Goal: Transaction & Acquisition: Book appointment/travel/reservation

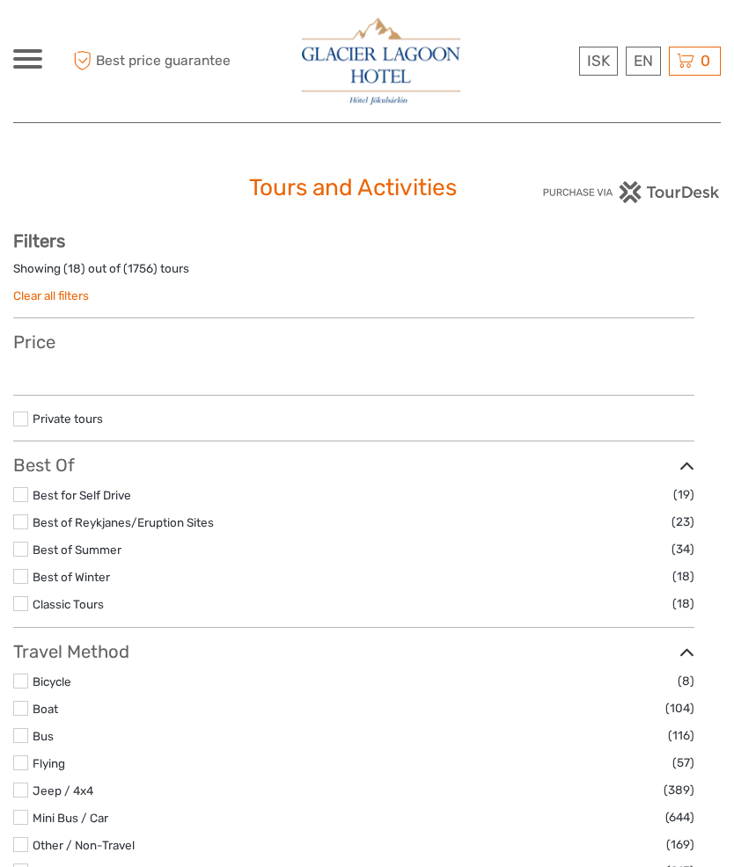
select select
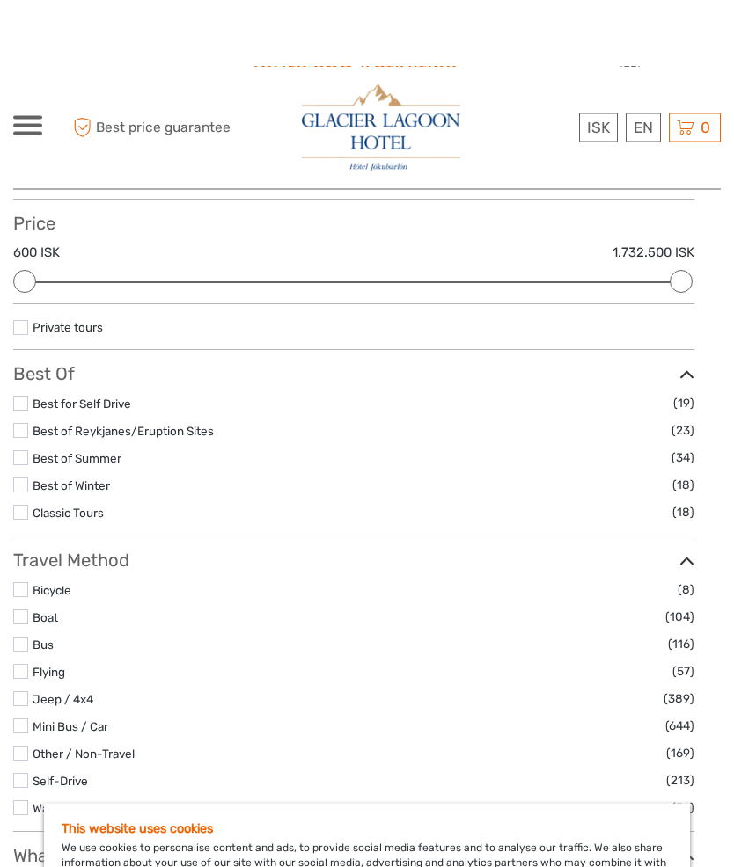
scroll to position [119, 0]
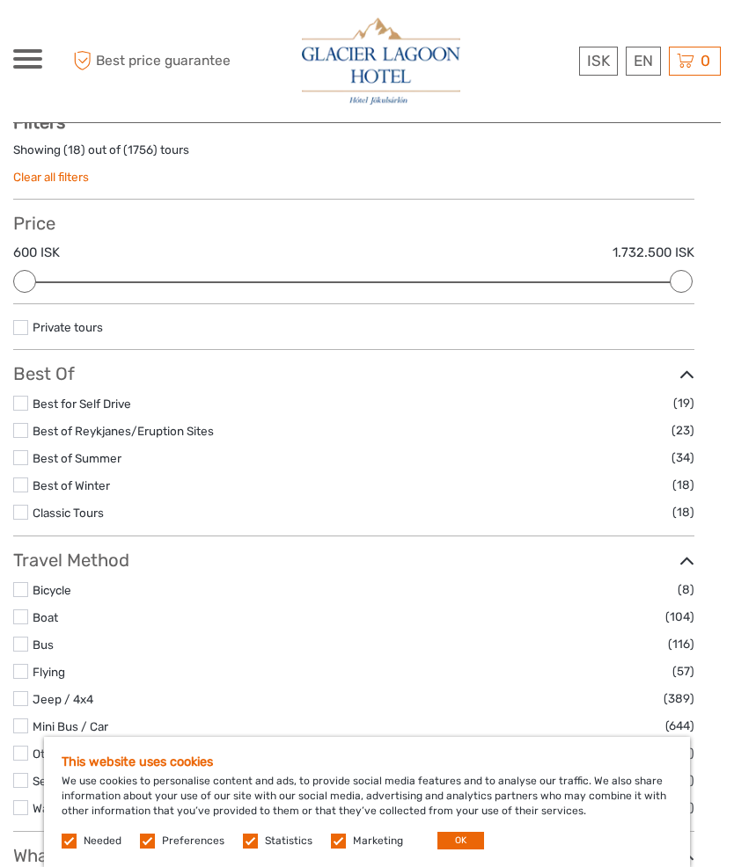
click at [50, 625] on link "Boat" at bounding box center [46, 617] width 26 height 14
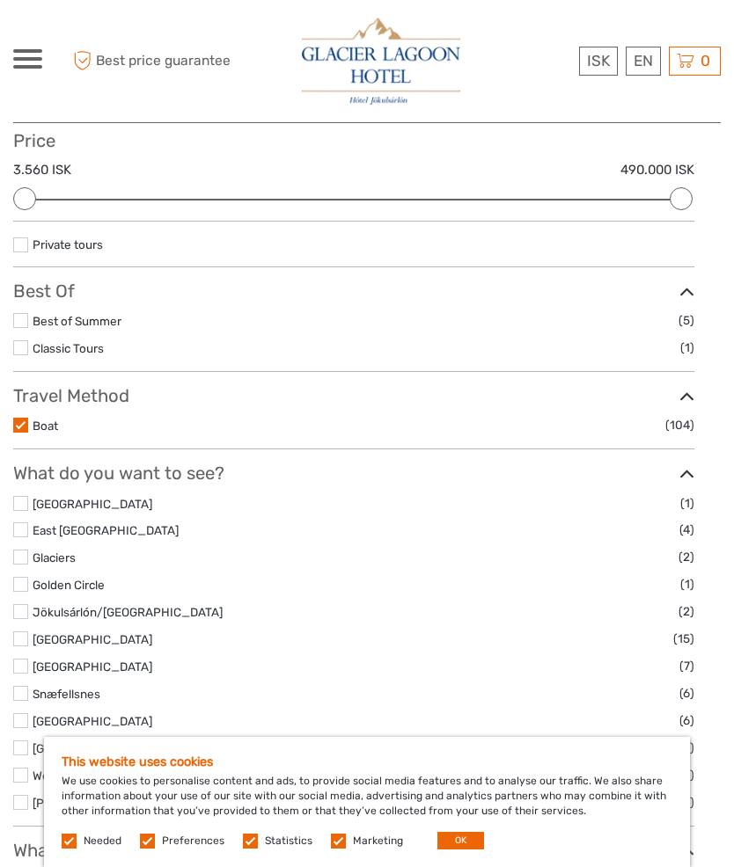
scroll to position [201, 0]
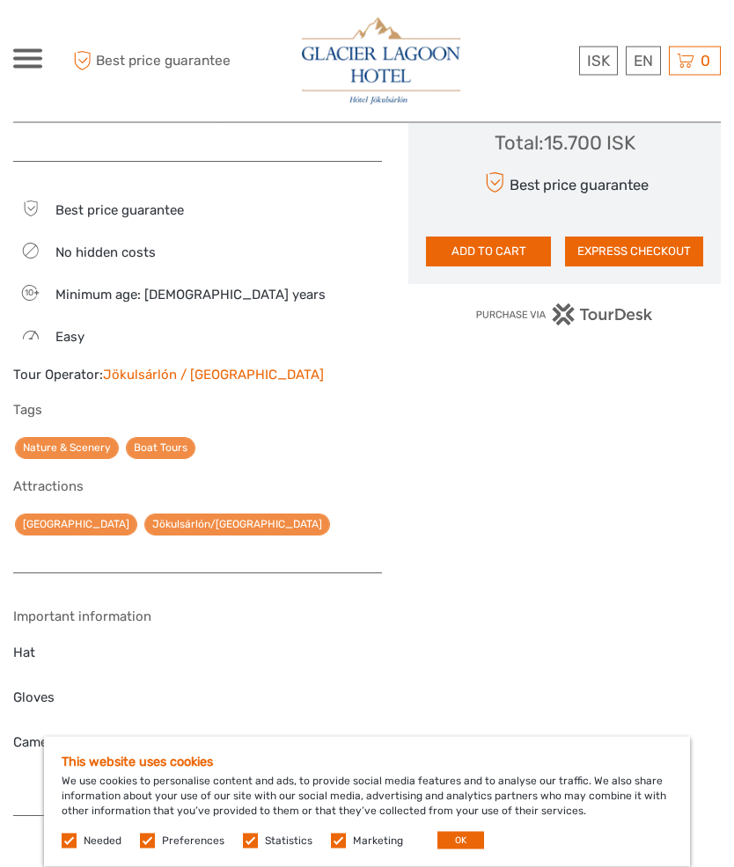
scroll to position [1089, 0]
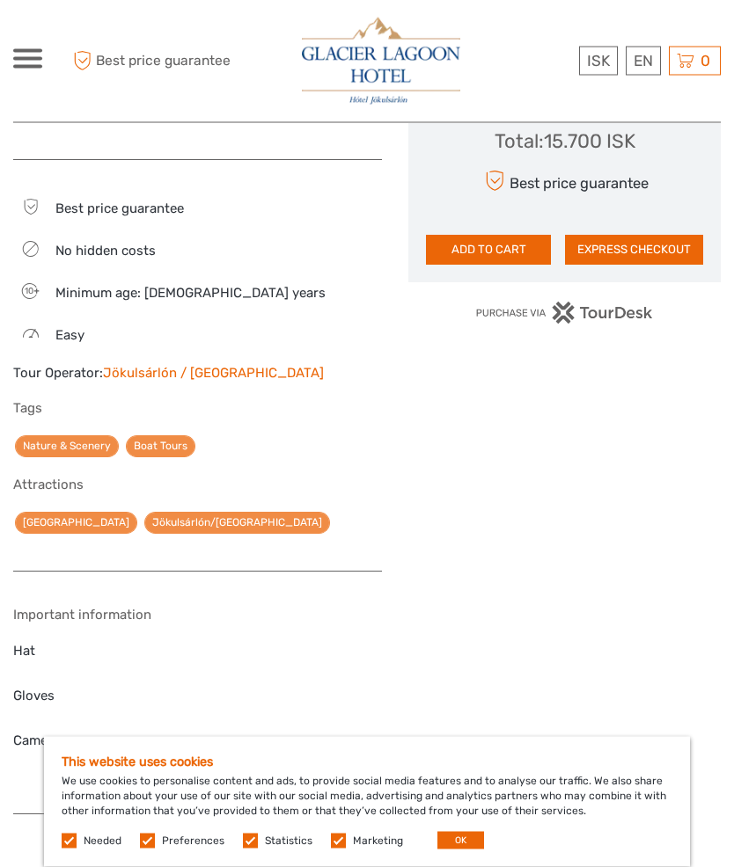
click at [128, 382] on link "Jökulsárlón / [GEOGRAPHIC_DATA]" at bounding box center [213, 374] width 221 height 16
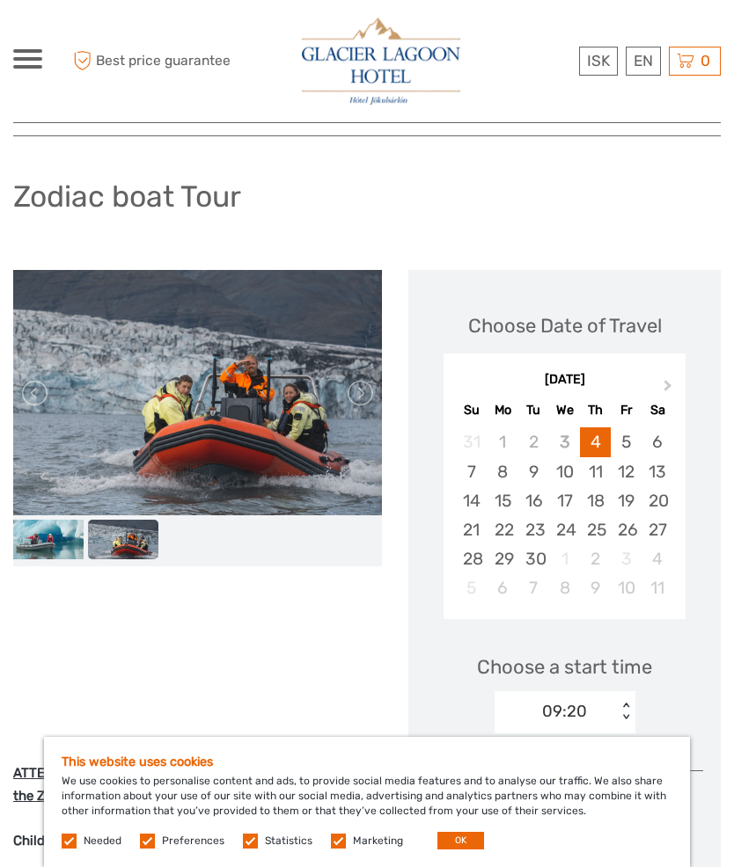
scroll to position [72, 0]
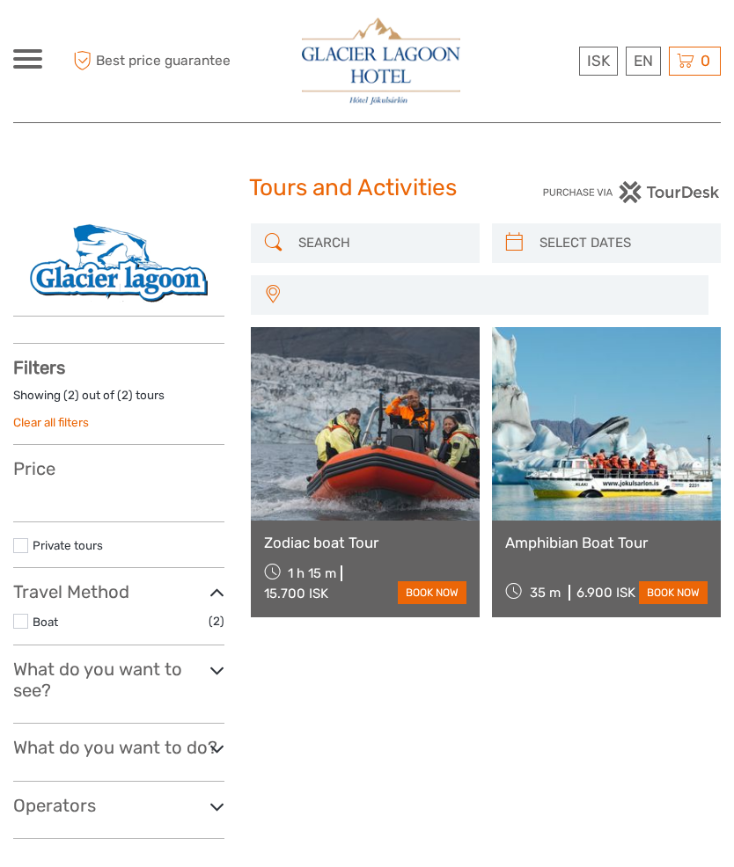
select select
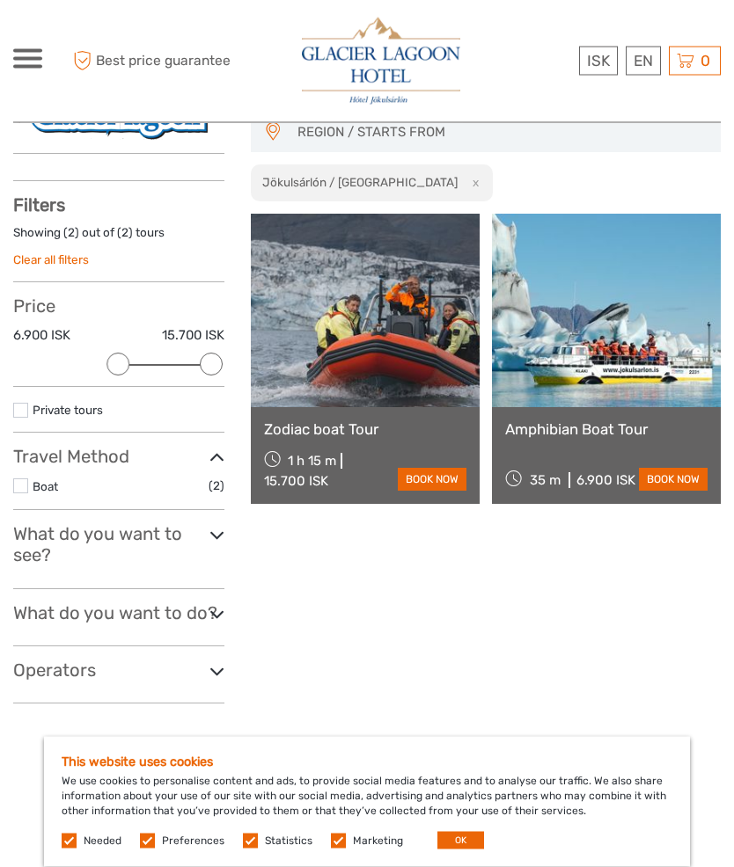
scroll to position [163, 0]
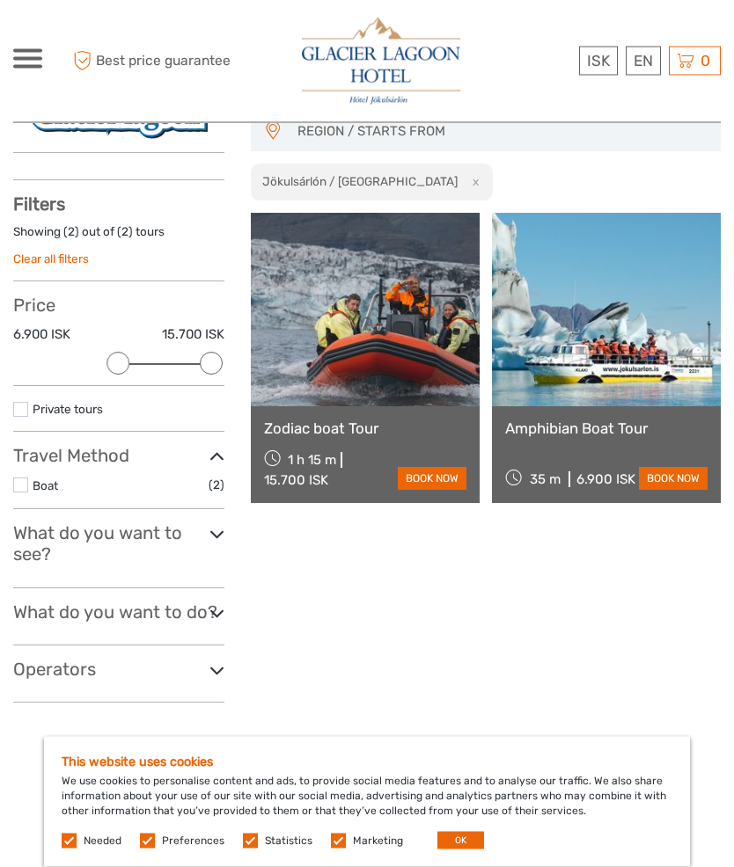
click at [209, 531] on icon at bounding box center [216, 535] width 15 height 24
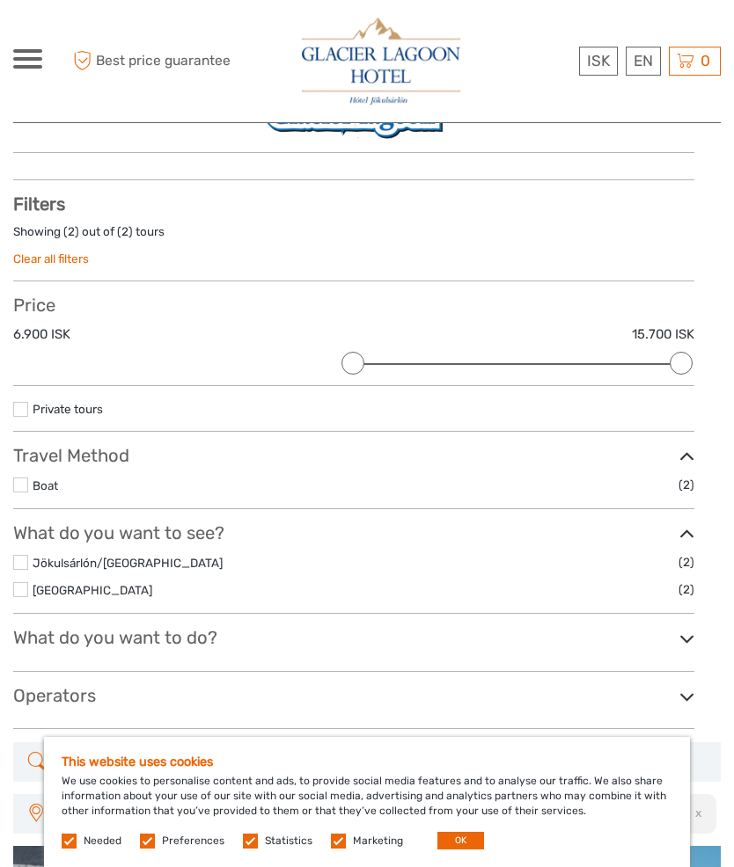
click at [679, 651] on icon at bounding box center [686, 639] width 15 height 24
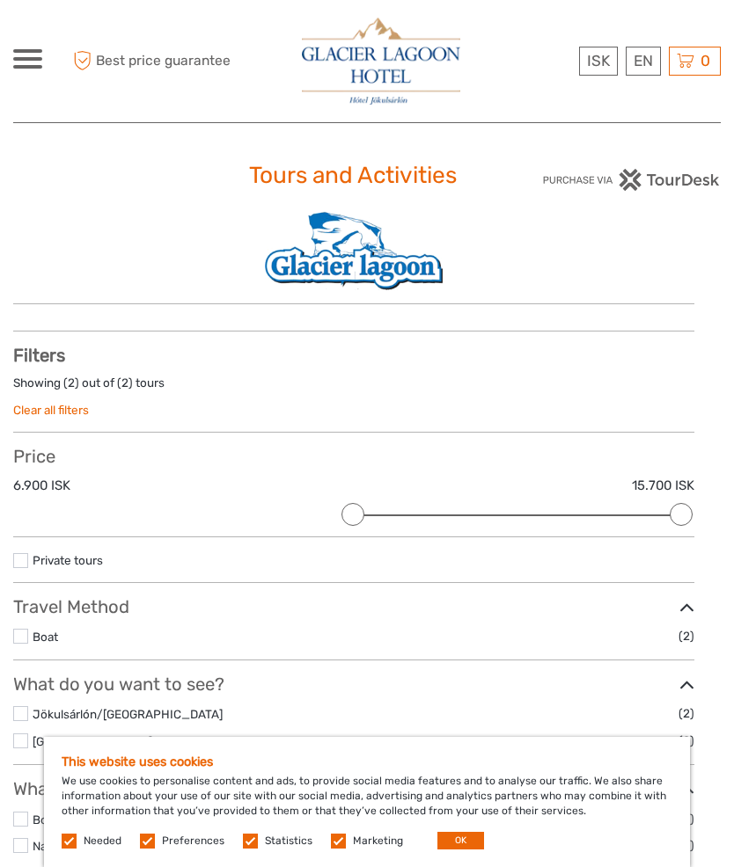
scroll to position [11, 0]
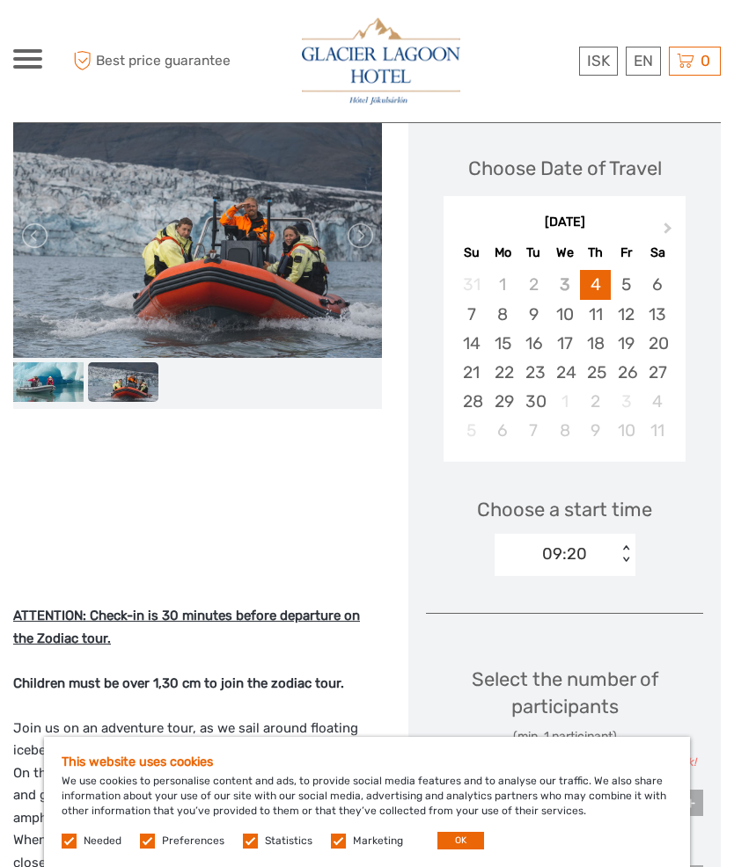
scroll to position [234, 0]
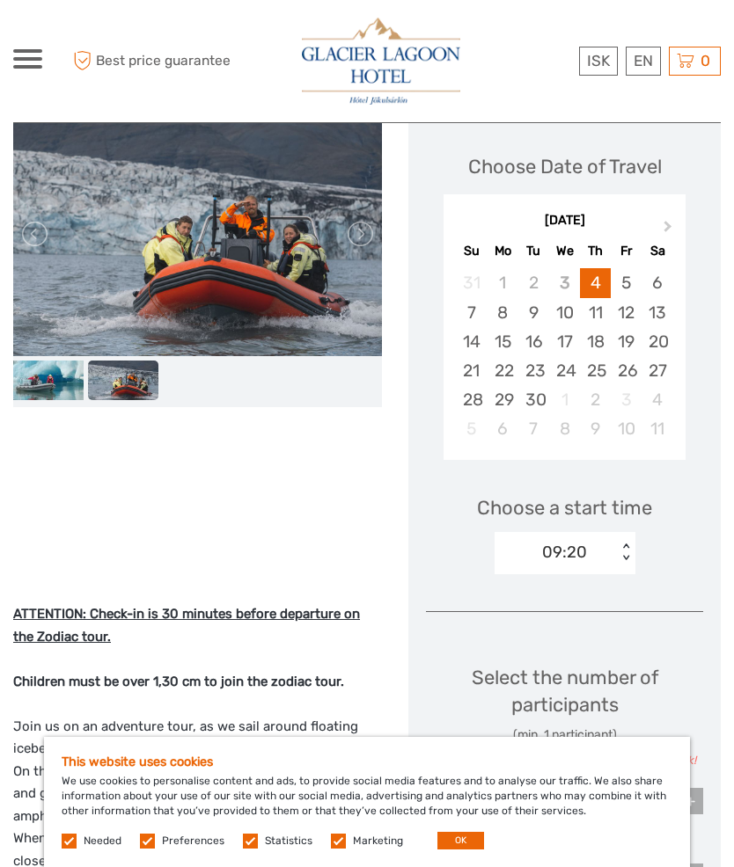
click at [534, 340] on div "16" at bounding box center [533, 341] width 31 height 29
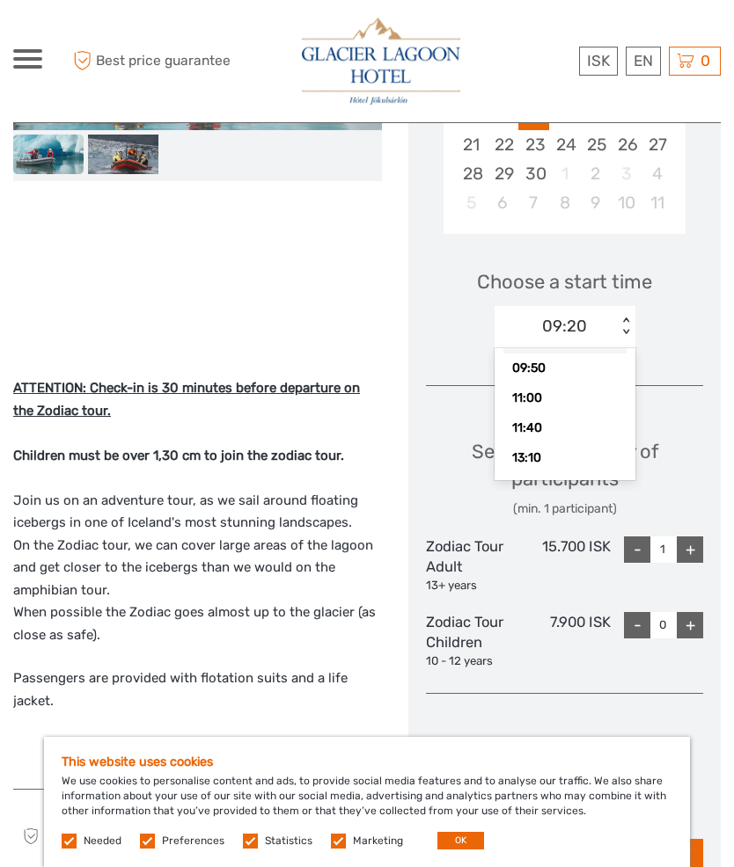
scroll to position [41, 0]
click at [535, 417] on div "11:40" at bounding box center [564, 428] width 123 height 30
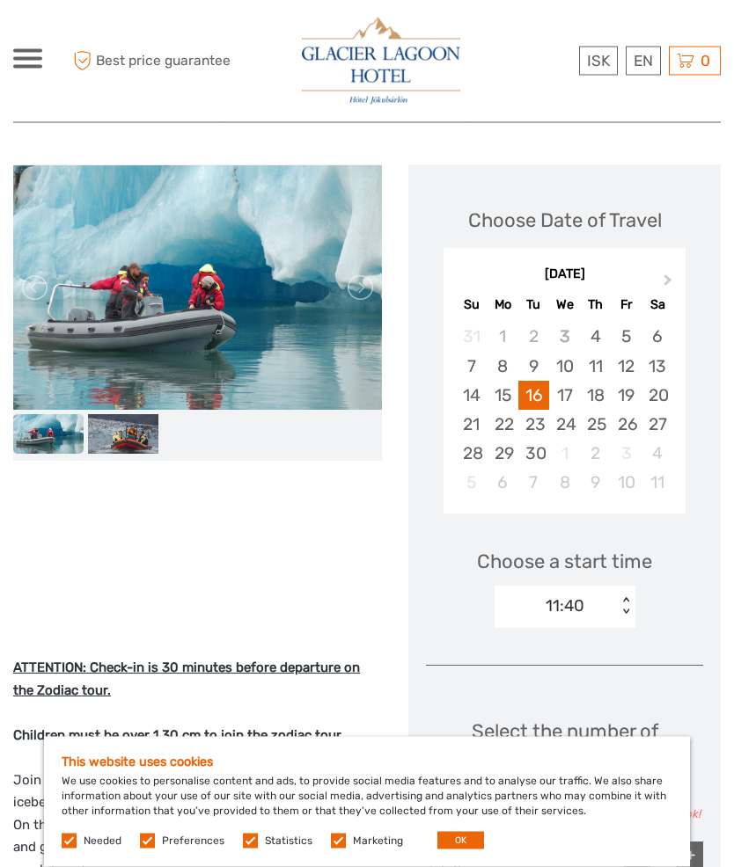
scroll to position [0, 0]
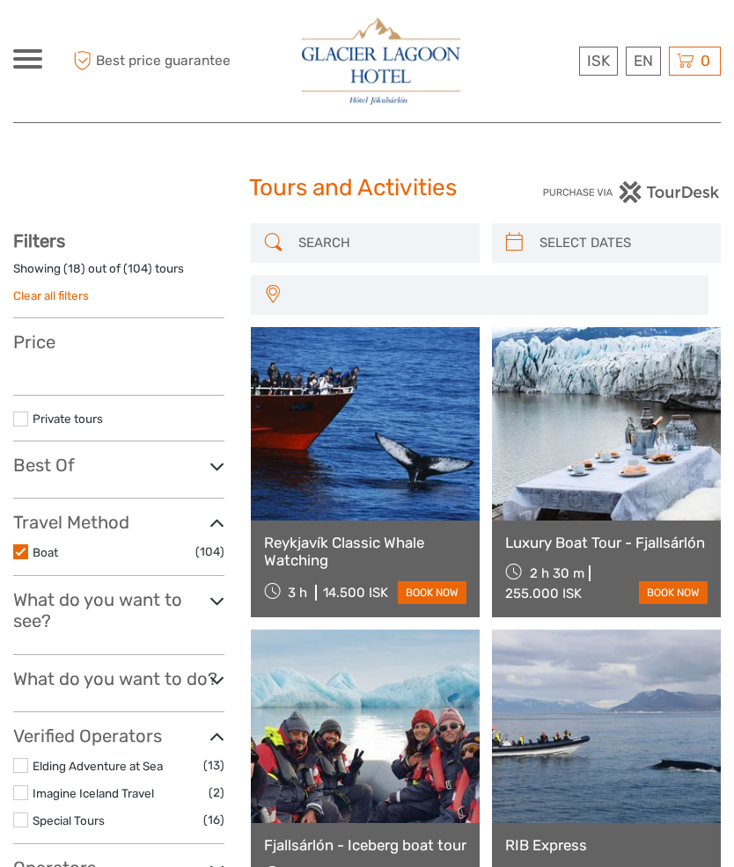
select select
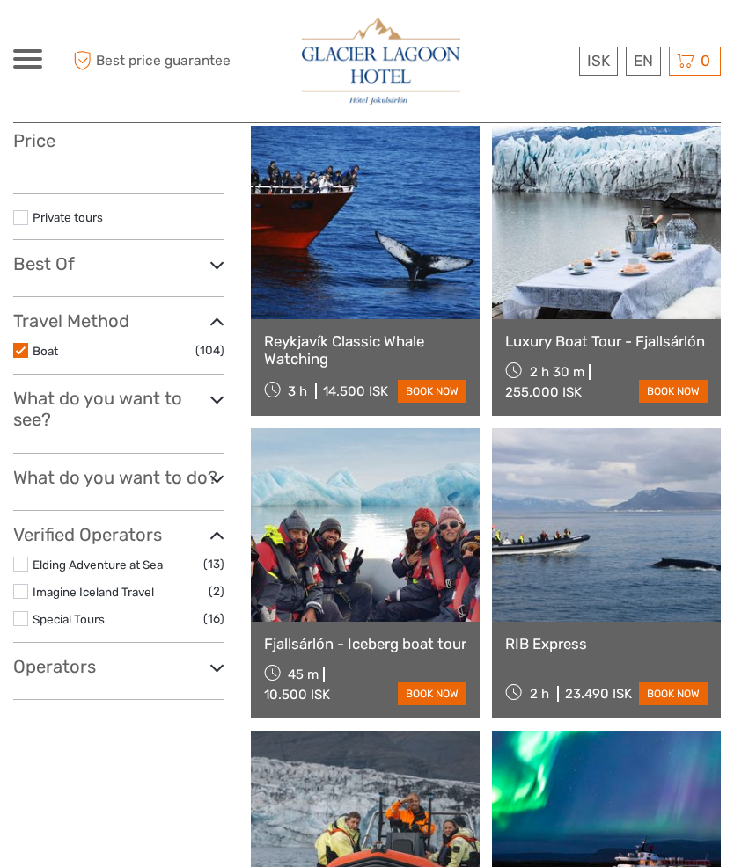
select select
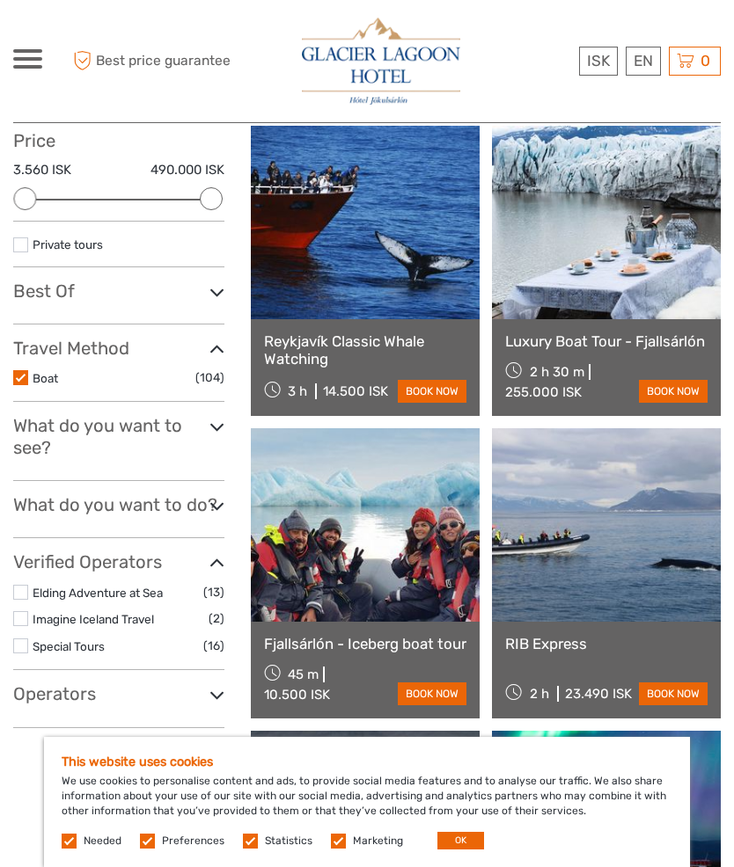
scroll to position [0, 0]
click at [640, 266] on link at bounding box center [606, 223] width 229 height 194
click at [0, 0] on link "€" at bounding box center [0, 0] width 0 height 0
click at [601, 530] on link at bounding box center [606, 525] width 229 height 194
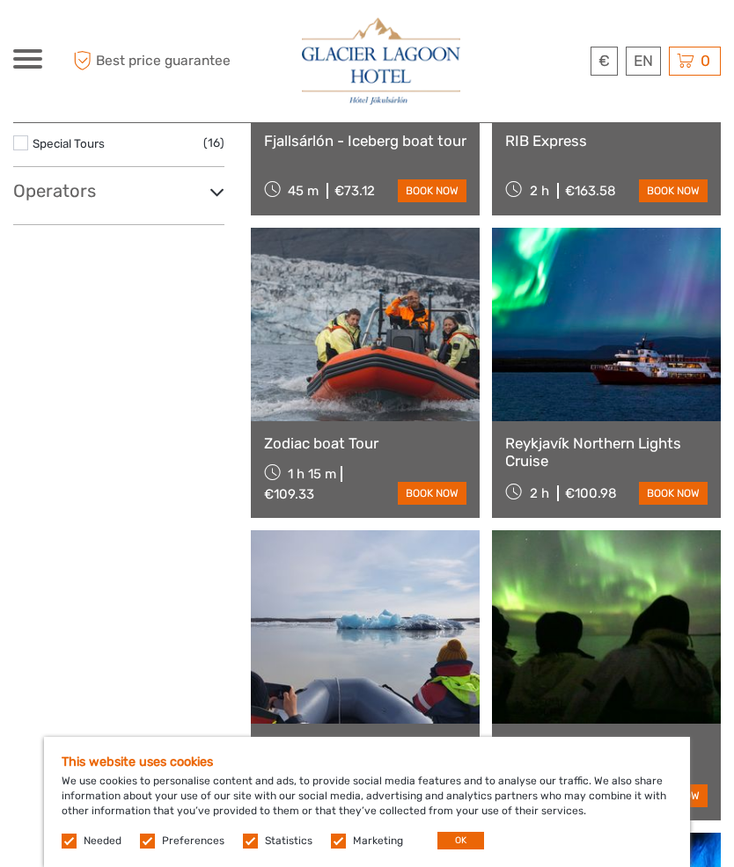
scroll to position [706, 0]
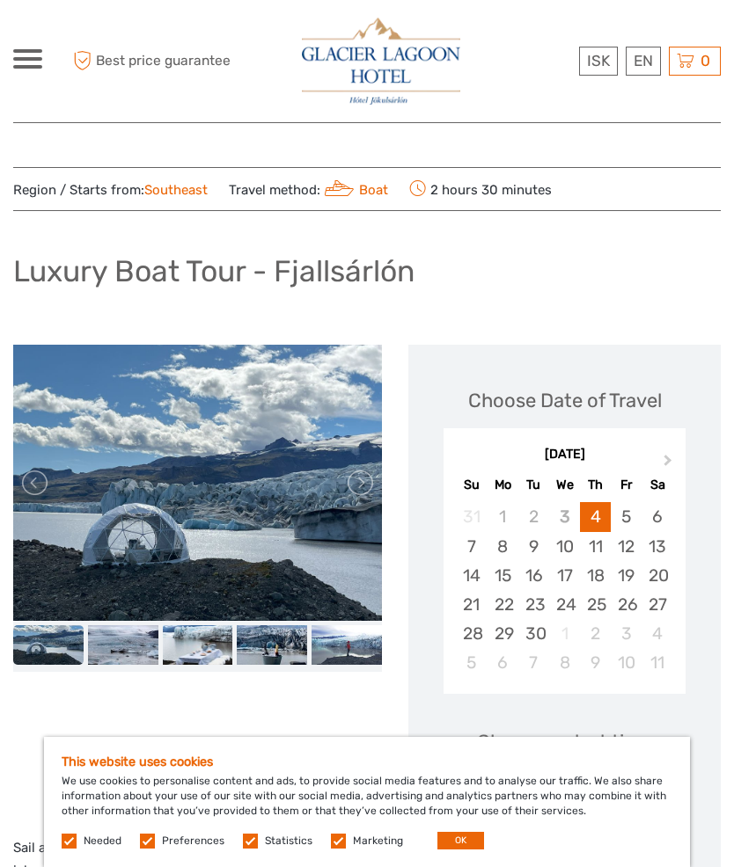
click at [364, 486] on link at bounding box center [359, 483] width 28 height 28
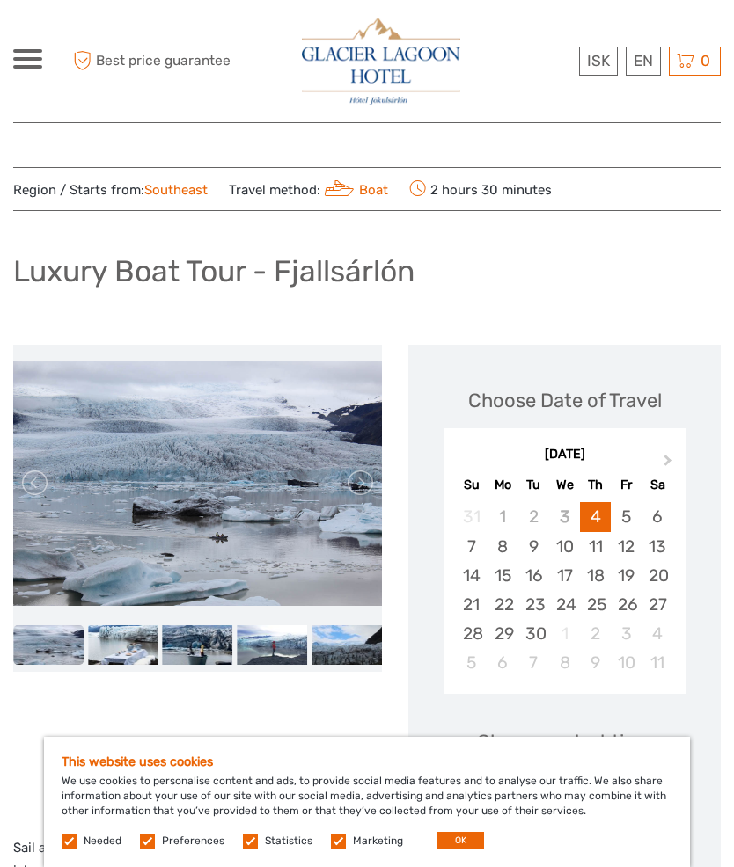
click at [365, 488] on link at bounding box center [359, 483] width 28 height 28
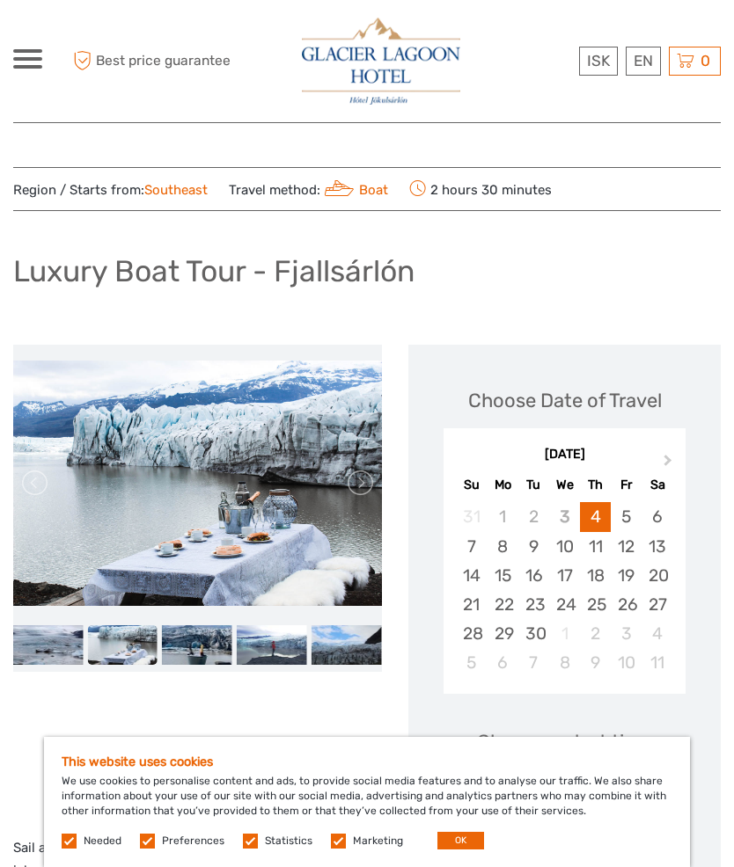
click at [364, 489] on link at bounding box center [359, 483] width 28 height 28
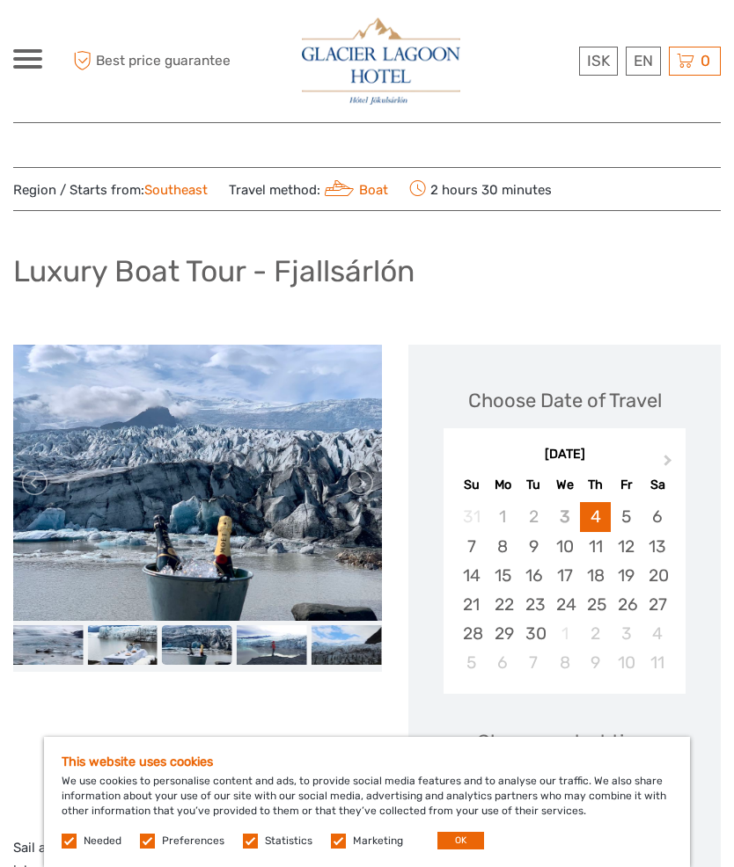
click at [363, 481] on link at bounding box center [359, 483] width 28 height 28
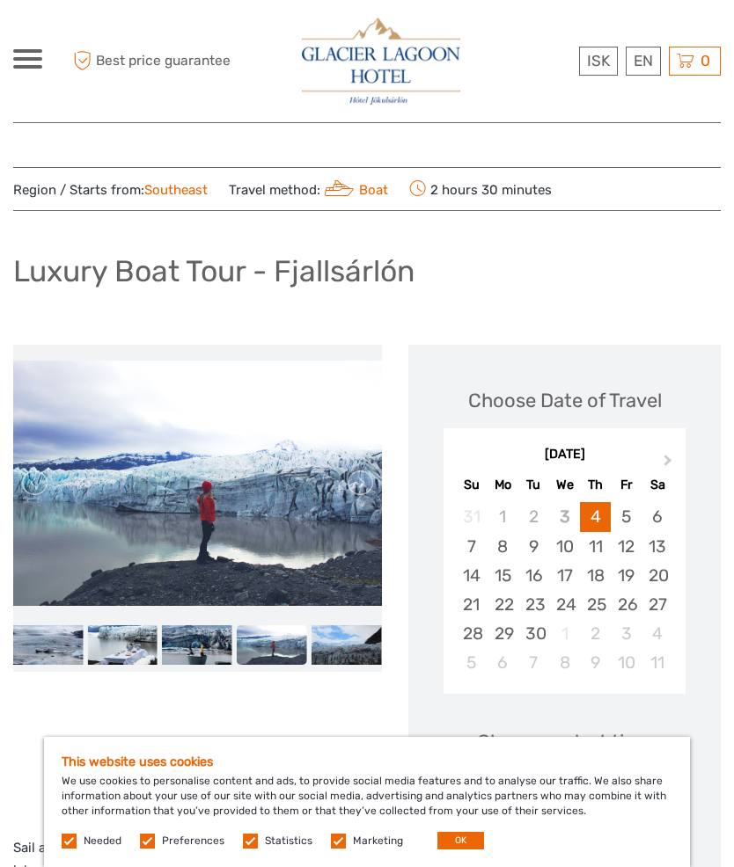
click at [369, 486] on link at bounding box center [359, 483] width 28 height 28
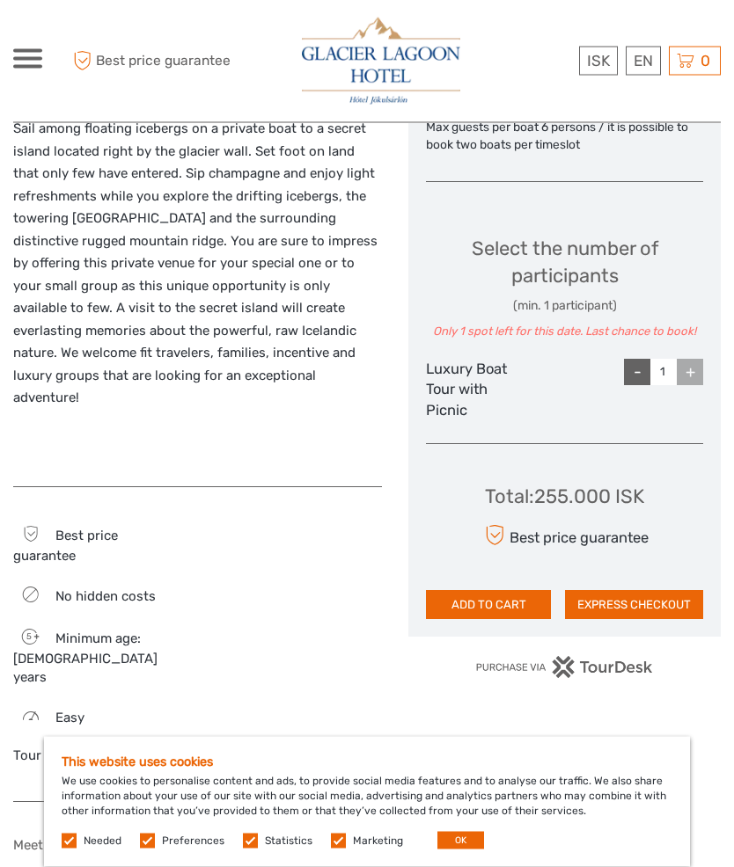
scroll to position [713, 0]
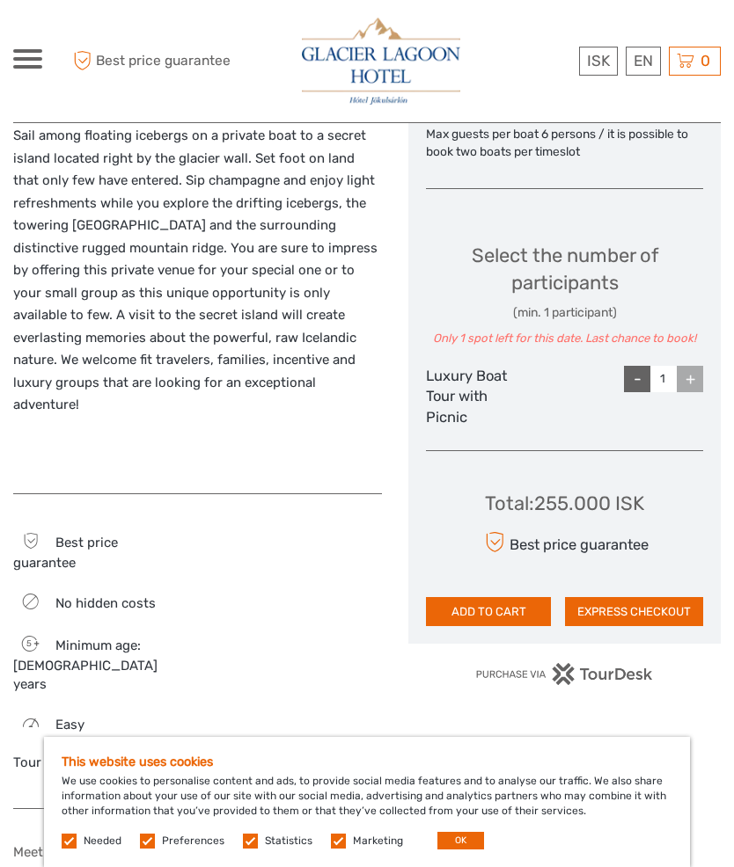
click at [0, 0] on link "English" at bounding box center [0, 0] width 0 height 0
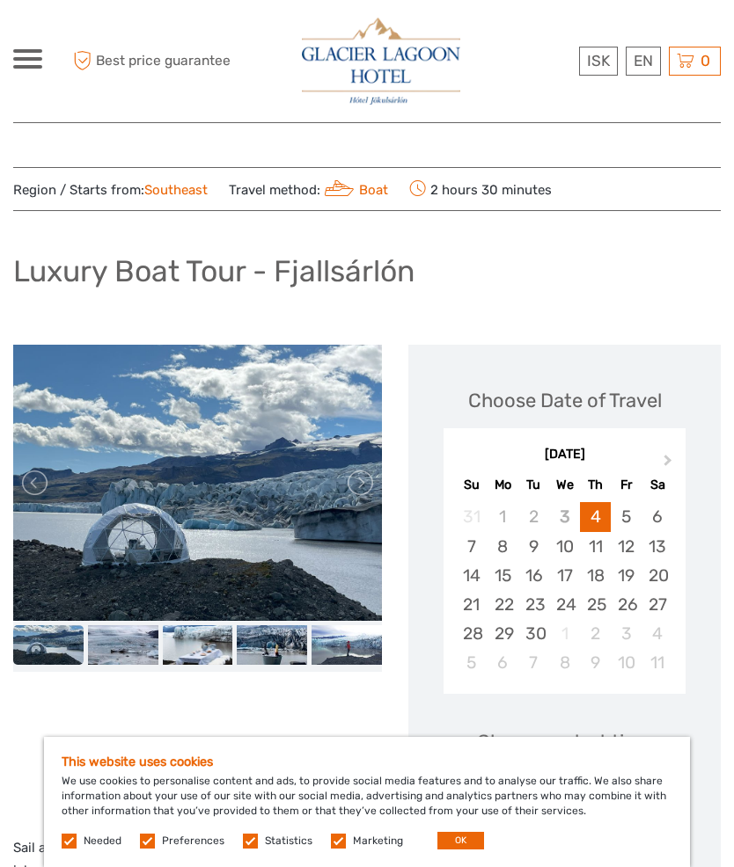
click at [0, 0] on link "€" at bounding box center [0, 0] width 0 height 0
